Goal: Transaction & Acquisition: Purchase product/service

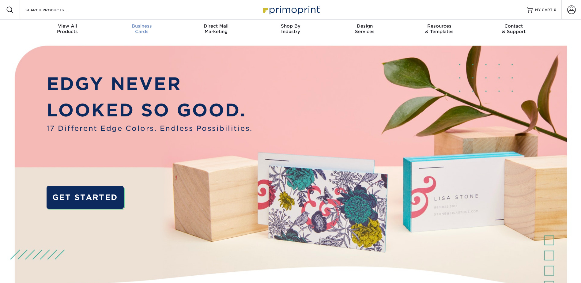
click at [133, 27] on span "Business" at bounding box center [141, 26] width 74 height 6
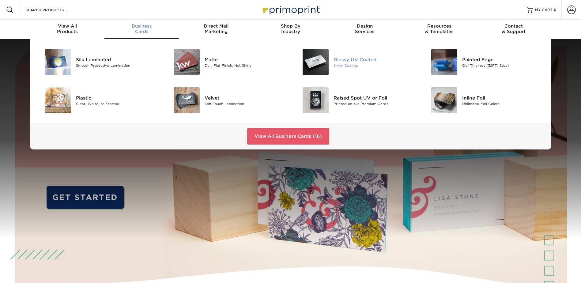
click at [345, 58] on div "Glossy UV Coated" at bounding box center [373, 59] width 81 height 7
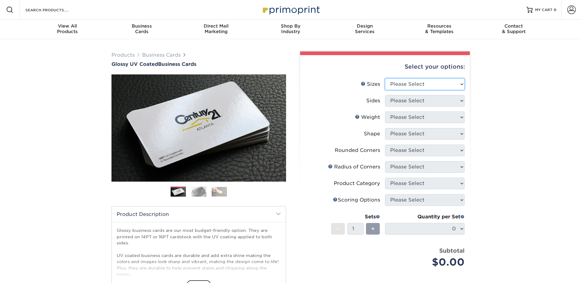
click at [411, 83] on select "Please Select 1.5" x 3.5" - Mini 1.75" x 3.5" - Mini 2" x 2" - Square 2" x 3" -…" at bounding box center [425, 84] width 80 height 12
select select "2.12x3.38"
click at [385, 78] on select "Please Select 1.5" x 3.5" - Mini 1.75" x 3.5" - Mini 2" x 2" - Square 2" x 3" -…" at bounding box center [425, 84] width 80 height 12
click at [408, 104] on select "Please Select Print Both Sides Print Front Only" at bounding box center [425, 101] width 80 height 12
select select "13abbda7-1d64-4f25-8bb2-c179b224825d"
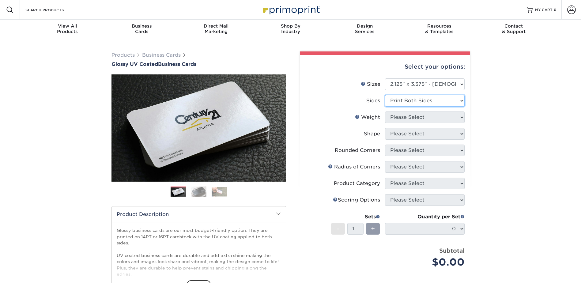
click at [385, 95] on select "Please Select Print Both Sides Print Front Only" at bounding box center [425, 101] width 80 height 12
click at [404, 114] on select "Please Select 14PT 16PT" at bounding box center [425, 117] width 80 height 12
select select "16PT"
click at [385, 111] on select "Please Select 14PT 16PT" at bounding box center [425, 117] width 80 height 12
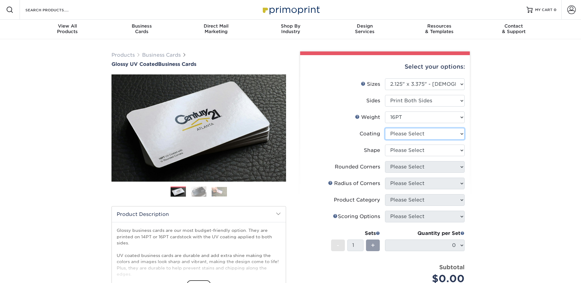
click at [406, 134] on select at bounding box center [425, 134] width 80 height 12
click at [402, 133] on select at bounding box center [425, 134] width 80 height 12
select select "ae367451-b2b8-45df-a344-0f05b6a12993"
click at [385, 128] on select at bounding box center [425, 134] width 80 height 12
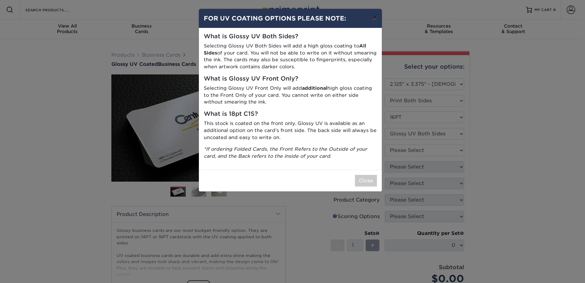
click at [376, 18] on button "×" at bounding box center [375, 17] width 14 height 17
